Goal: Contribute content

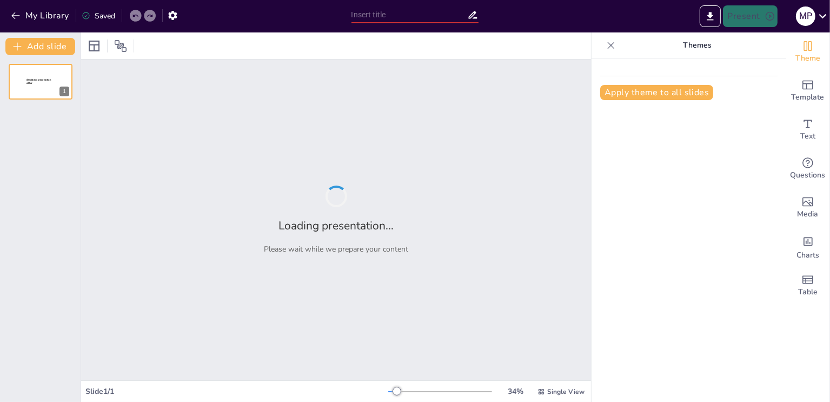
type input "Análisis de Ratios Financieros: Clave para la Gestión Empresarial"
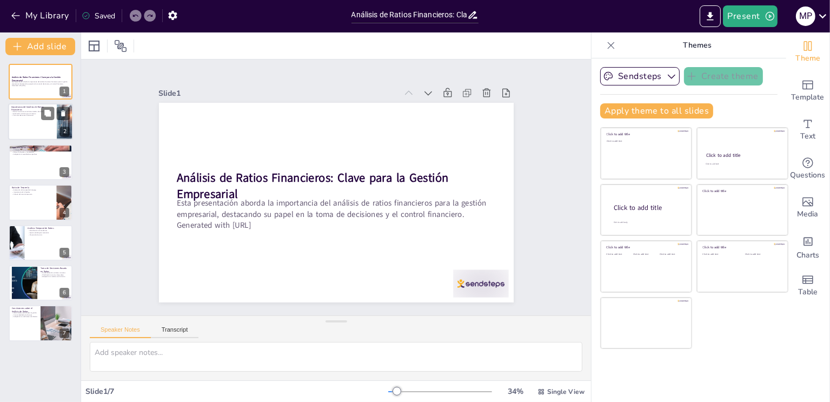
click at [39, 124] on div at bounding box center [40, 122] width 65 height 37
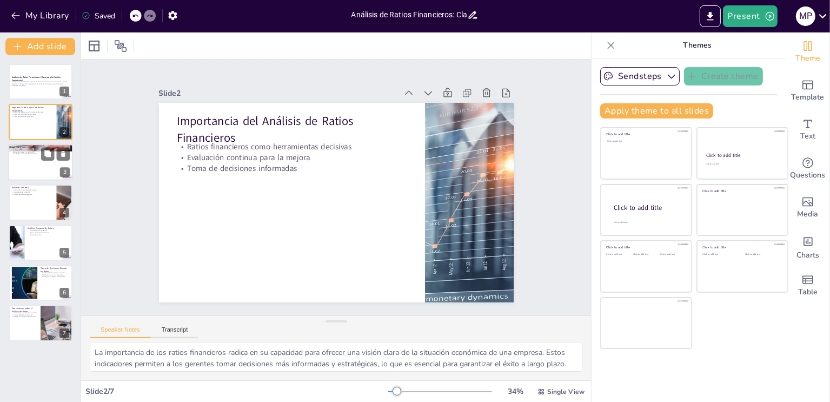
click at [30, 168] on div at bounding box center [40, 162] width 65 height 37
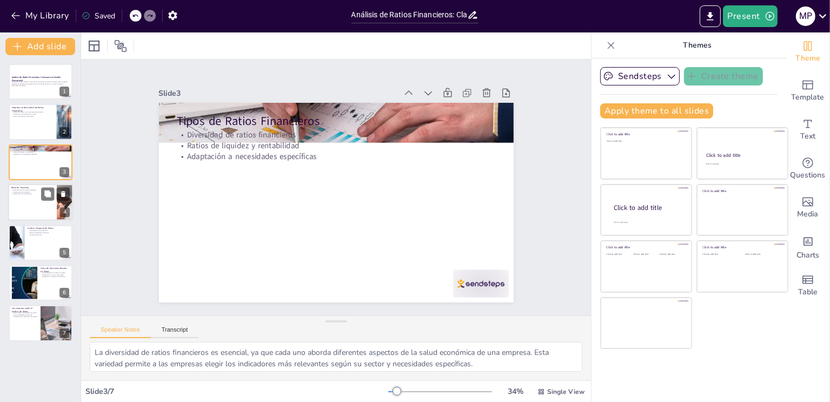
click at [31, 216] on div at bounding box center [40, 202] width 65 height 37
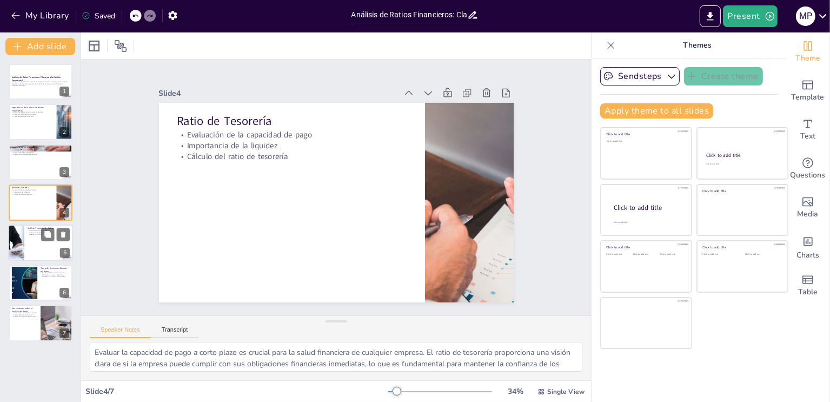
click at [36, 240] on div at bounding box center [40, 242] width 65 height 37
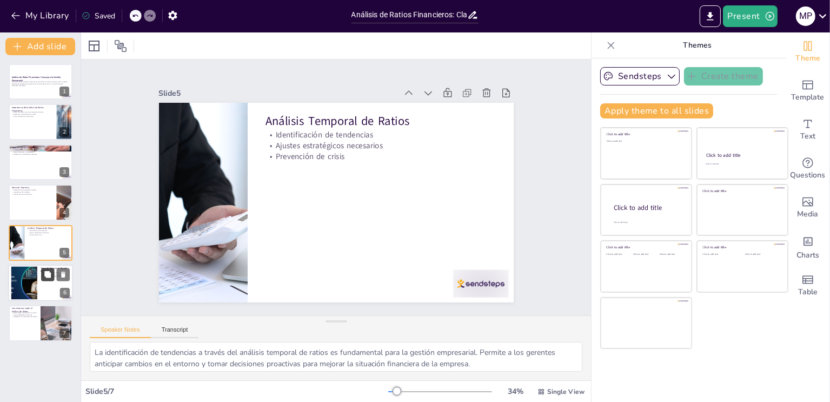
click at [47, 279] on button at bounding box center [47, 274] width 13 height 13
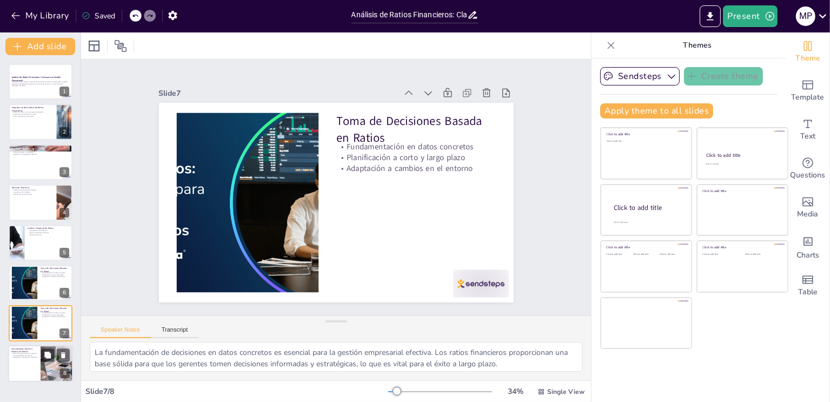
click at [22, 356] on p "Adaptación a condiciones cambiantes" at bounding box center [24, 357] width 26 height 2
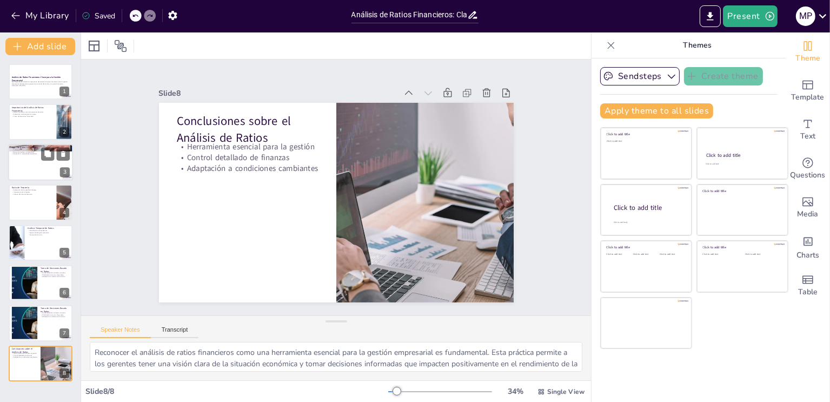
click at [34, 161] on div at bounding box center [40, 162] width 65 height 37
type textarea "La diversidad de ratios financieros es esencial, ya que cada uno aborda diferen…"
